Goal: Task Accomplishment & Management: Complete application form

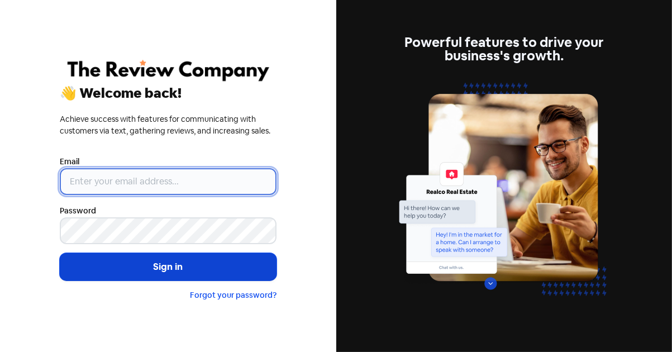
type input "[PERSON_NAME][EMAIL_ADDRESS][DOMAIN_NAME]"
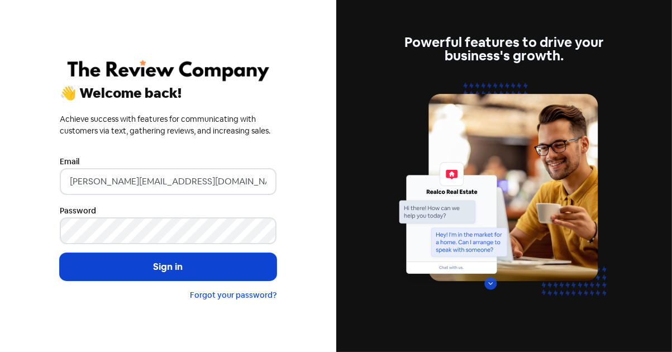
click at [165, 261] on button "Sign in" at bounding box center [168, 267] width 217 height 28
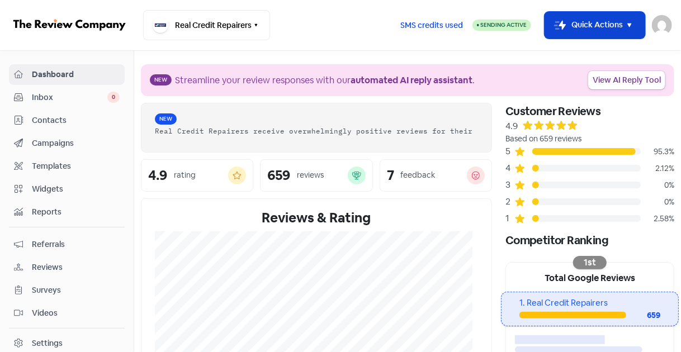
click at [564, 32] on button "Icon For Thunder-move Quick Actions" at bounding box center [594, 25] width 101 height 27
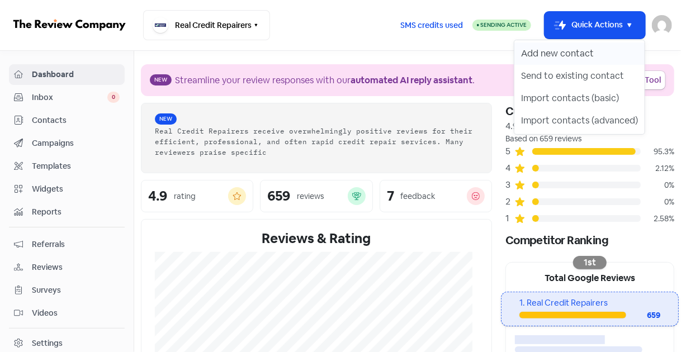
click at [556, 45] on button "Add new contact" at bounding box center [579, 53] width 130 height 22
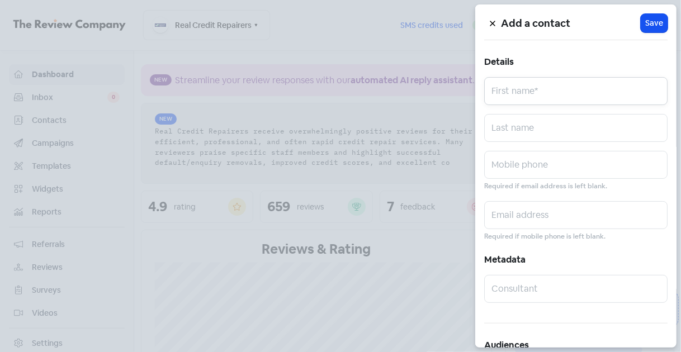
click at [551, 83] on input "text" at bounding box center [575, 91] width 183 height 28
paste input "[PERSON_NAME]"
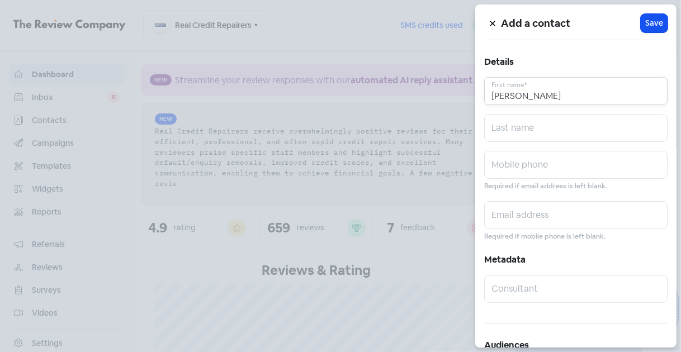
click at [541, 97] on input "[PERSON_NAME]" at bounding box center [575, 91] width 183 height 28
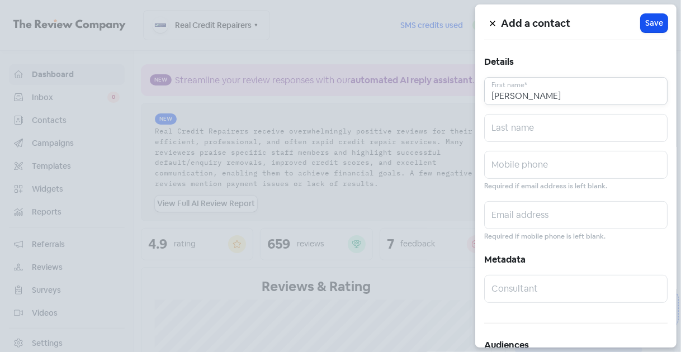
type input "[PERSON_NAME]"
click at [526, 126] on input "text" at bounding box center [575, 128] width 183 height 28
paste input "WHITE"
type input "WHITE"
click at [530, 168] on input "text" at bounding box center [575, 165] width 183 height 28
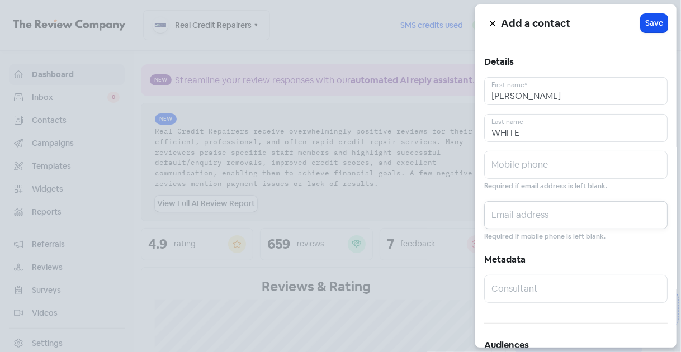
click at [529, 217] on input "text" at bounding box center [575, 215] width 183 height 28
paste input "[EMAIL_ADDRESS][DOMAIN_NAME]"
type input "[EMAIL_ADDRESS][DOMAIN_NAME]"
click at [498, 167] on input "text" at bounding box center [575, 165] width 183 height 28
paste input "0411177231"
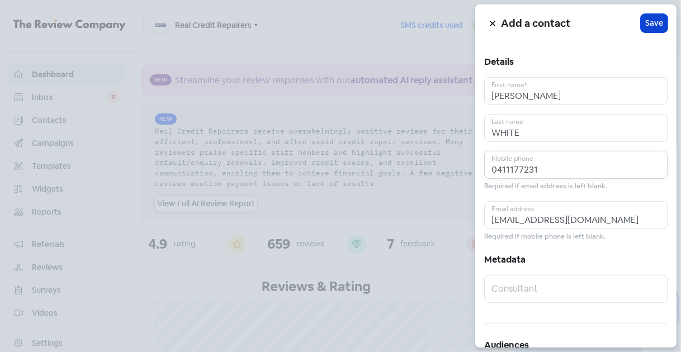
type input "0411177231"
click at [655, 22] on span "Save" at bounding box center [654, 23] width 18 height 12
